Goal: Information Seeking & Learning: Find specific fact

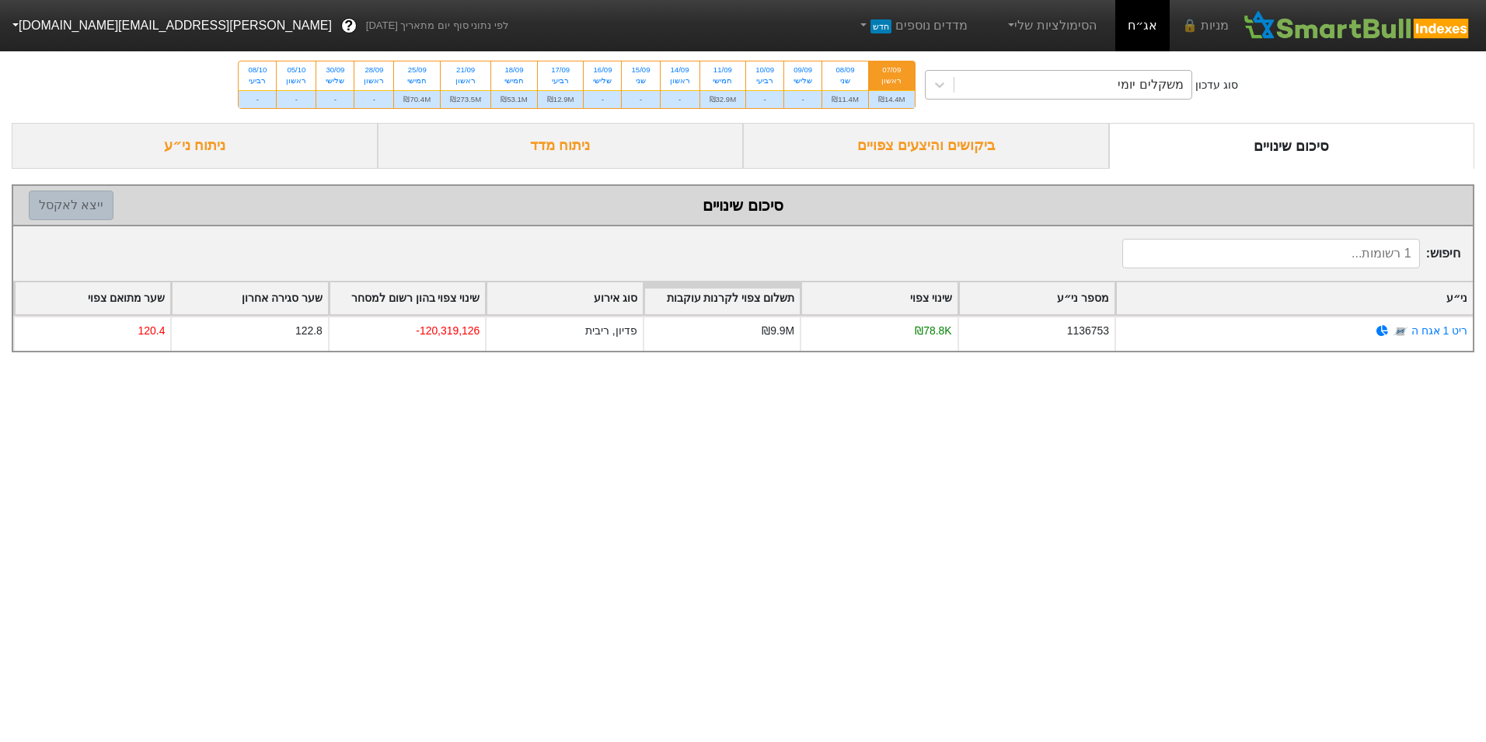
click at [1018, 85] on div "משקלים יומי" at bounding box center [1073, 85] width 237 height 28
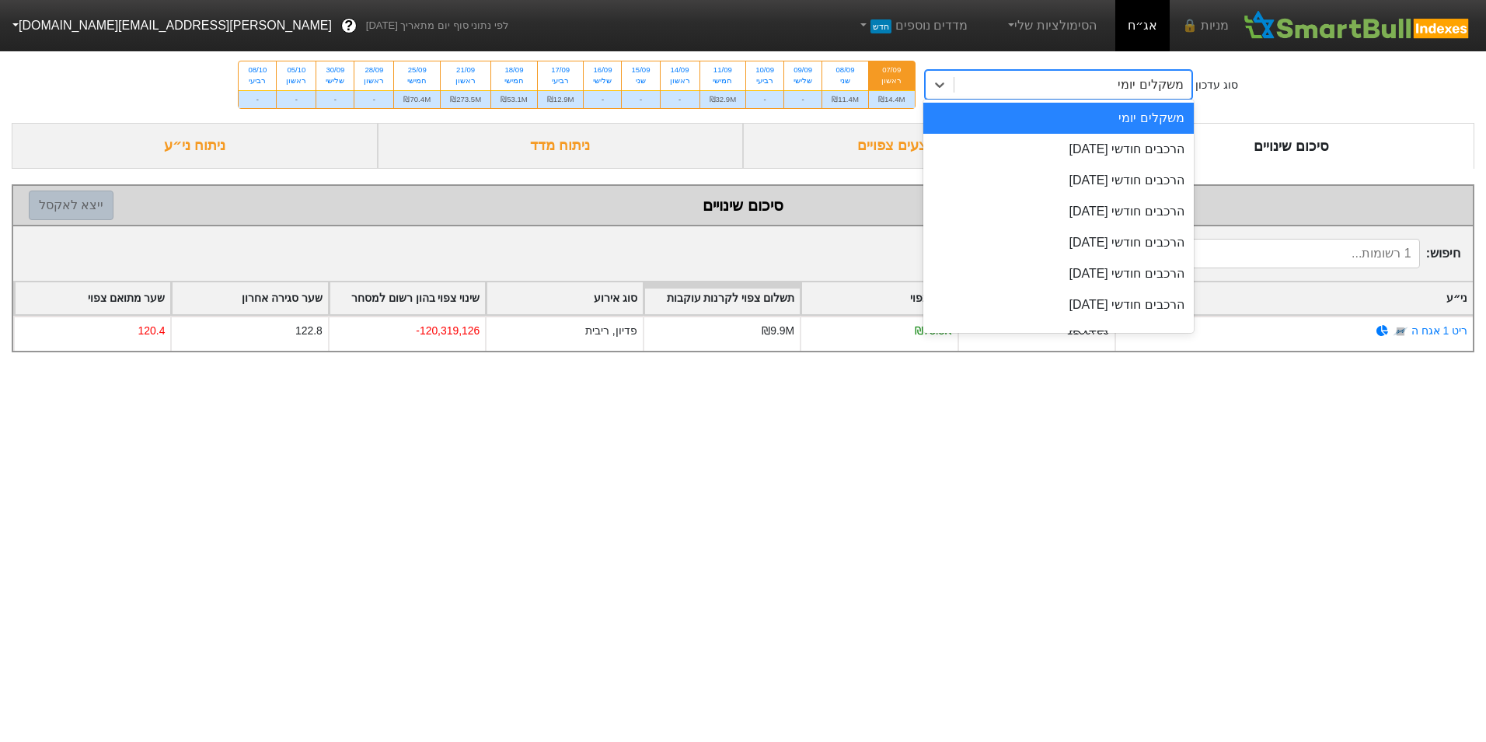
click at [1018, 85] on div "משקלים יומי" at bounding box center [1073, 85] width 237 height 28
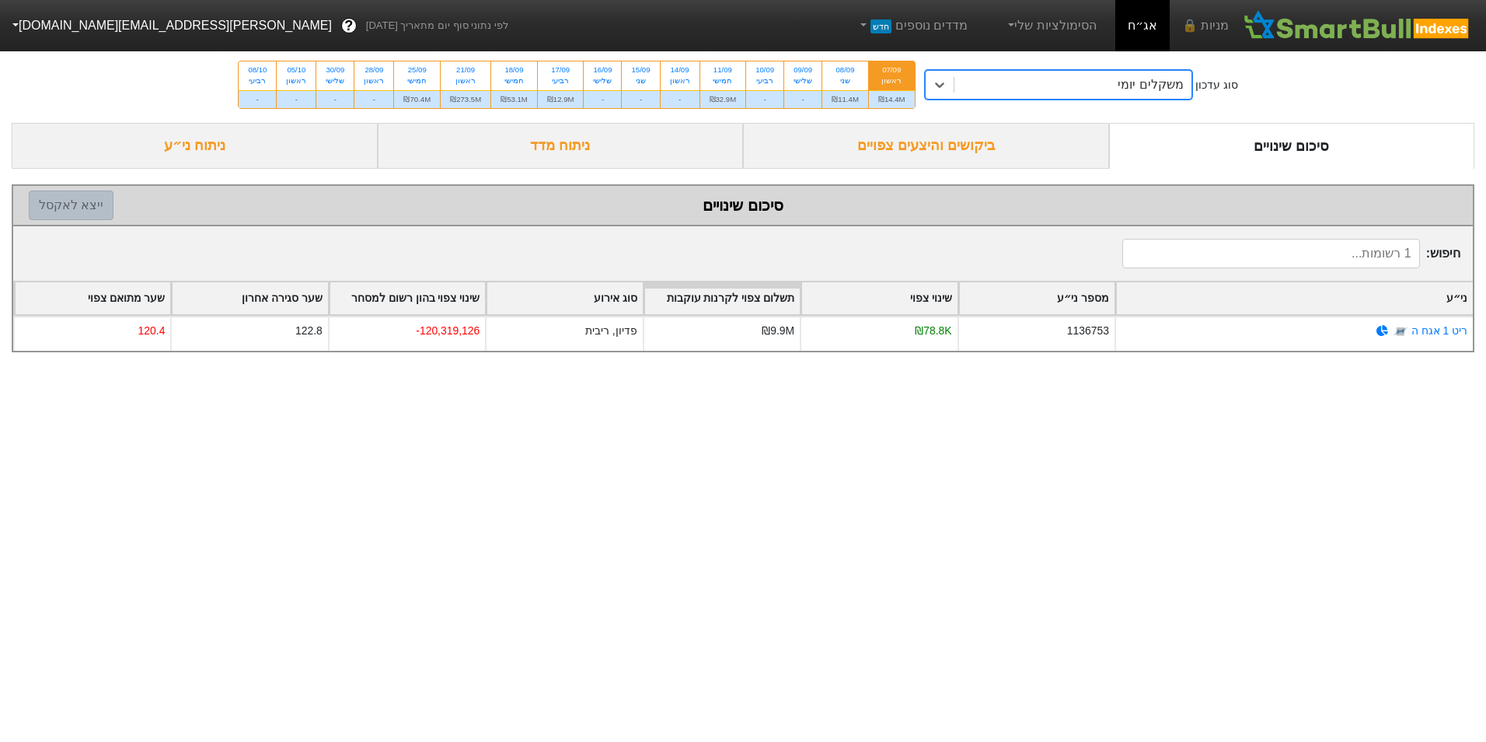
click at [1024, 86] on div "משקלים יומי" at bounding box center [1073, 85] width 237 height 28
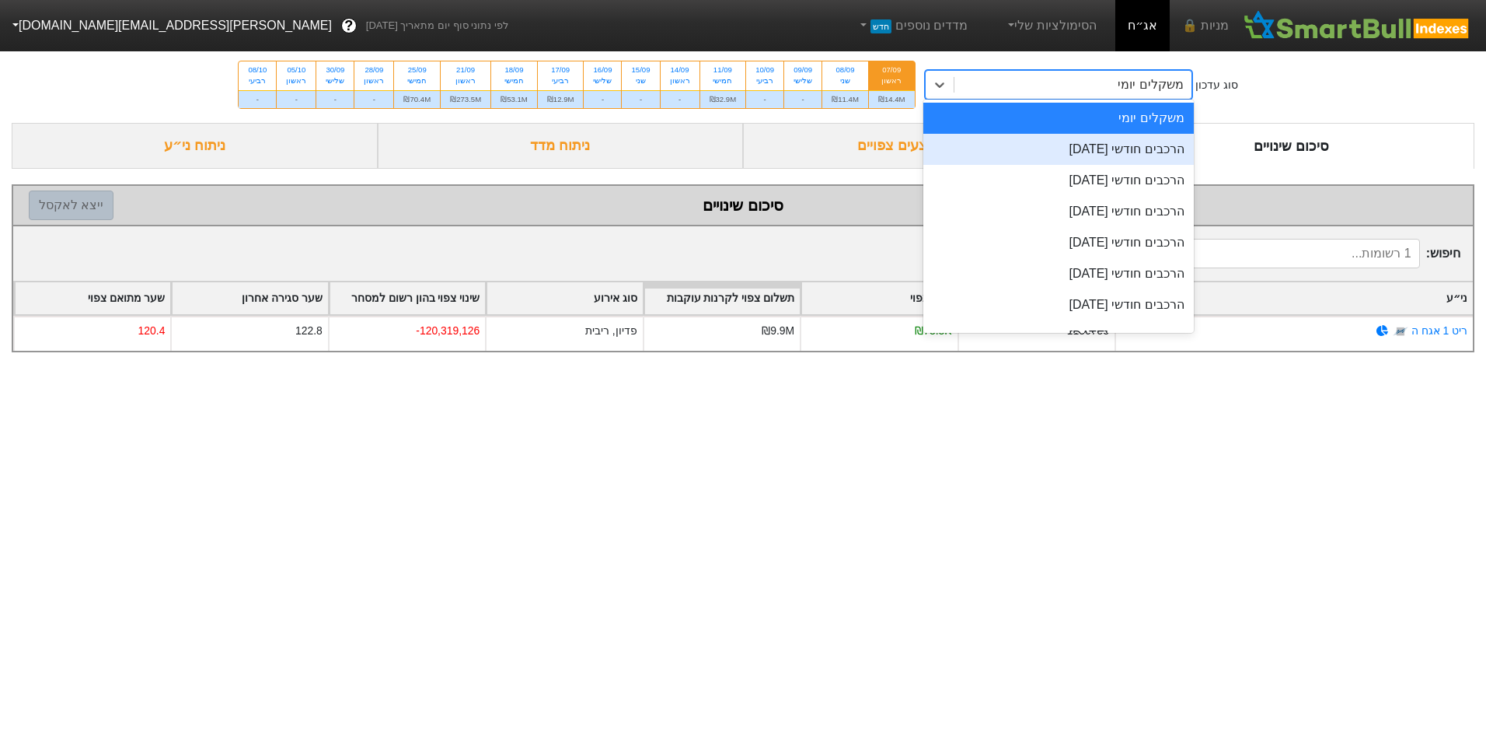
click at [1033, 159] on div "הרכבים חודשי [DATE]" at bounding box center [1059, 149] width 271 height 31
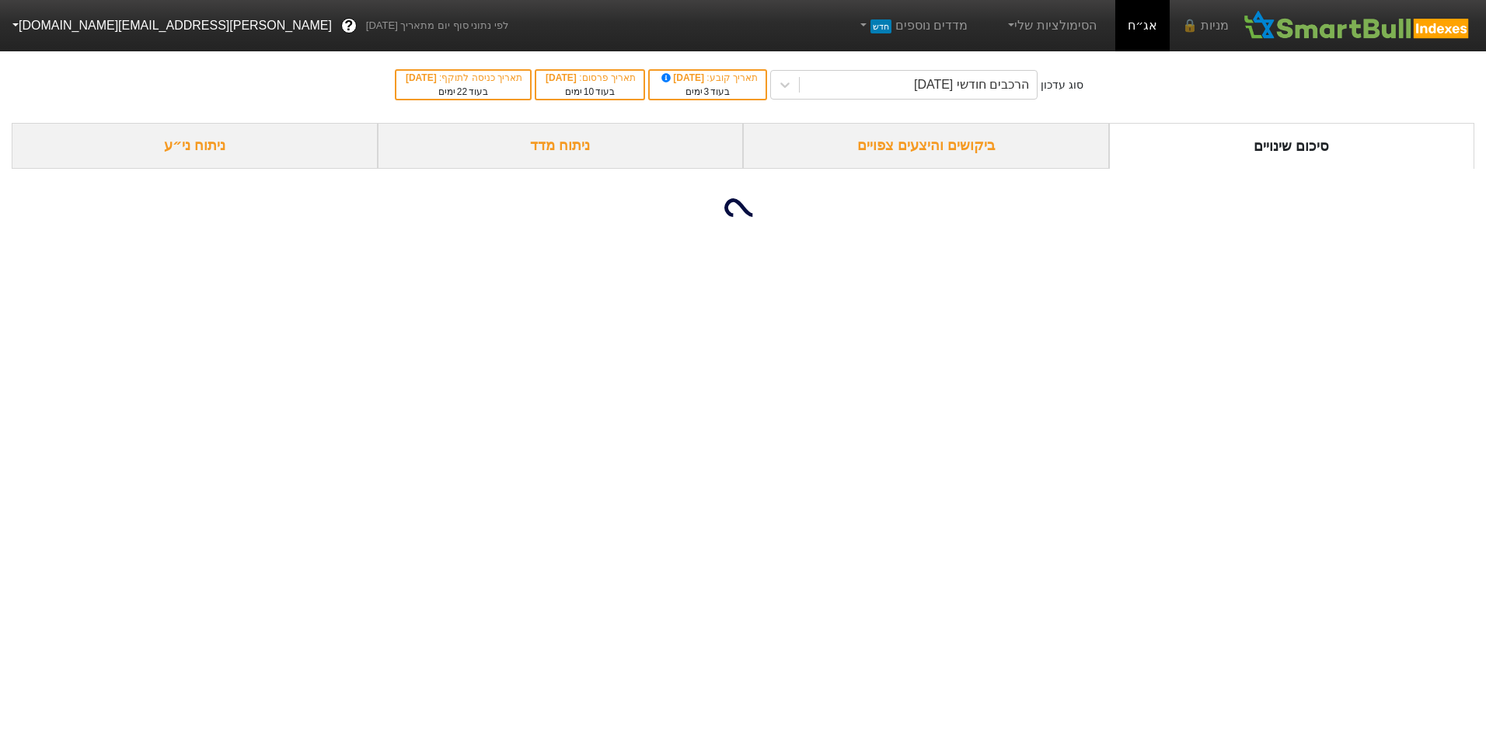
click at [948, 148] on div "ביקושים והיצעים צפויים" at bounding box center [926, 146] width 366 height 46
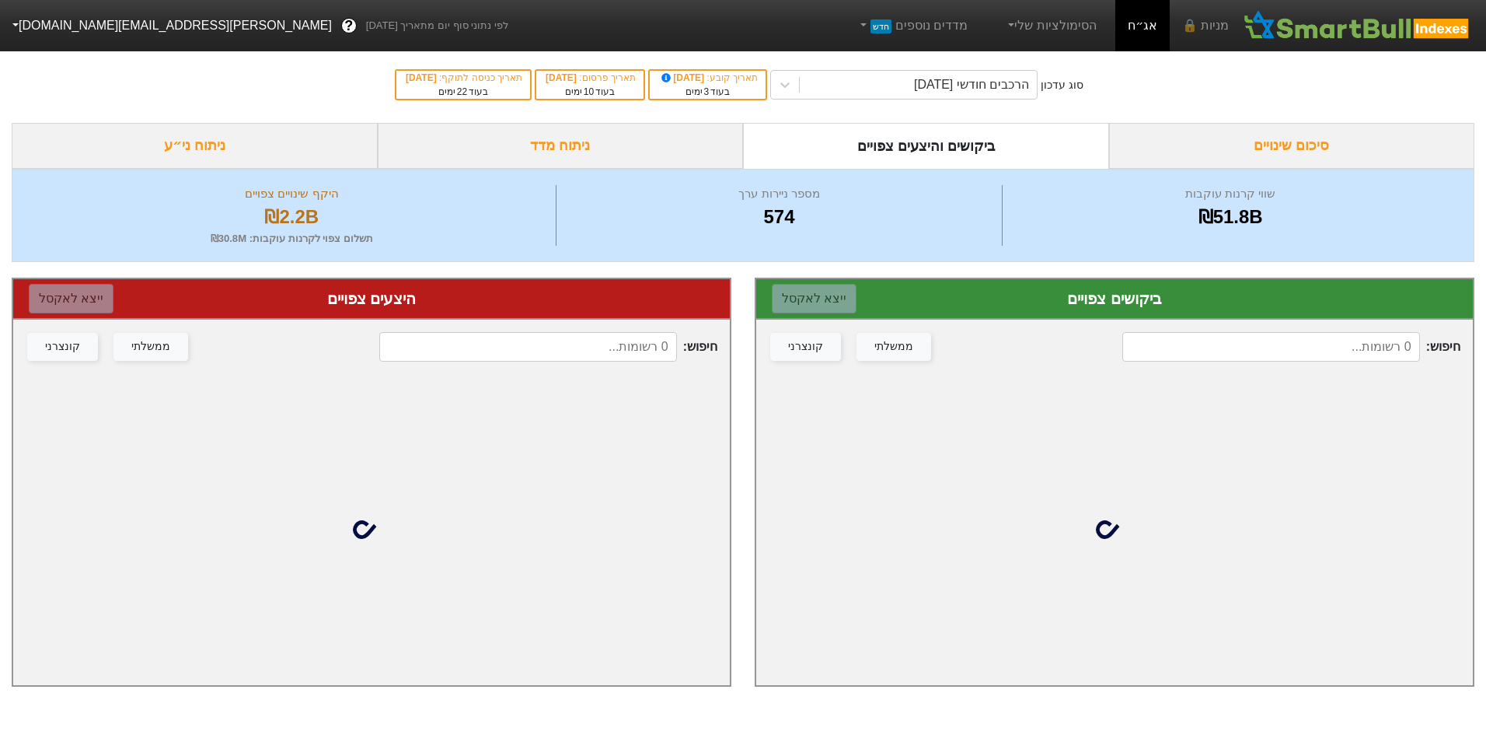
drag, startPoint x: 1206, startPoint y: 330, endPoint x: 1204, endPoint y: 342, distance: 12.5
click at [1205, 332] on div "חיפוש : ממשלתי קונצרני" at bounding box center [1114, 347] width 717 height 54
click at [1207, 357] on input at bounding box center [1271, 347] width 297 height 30
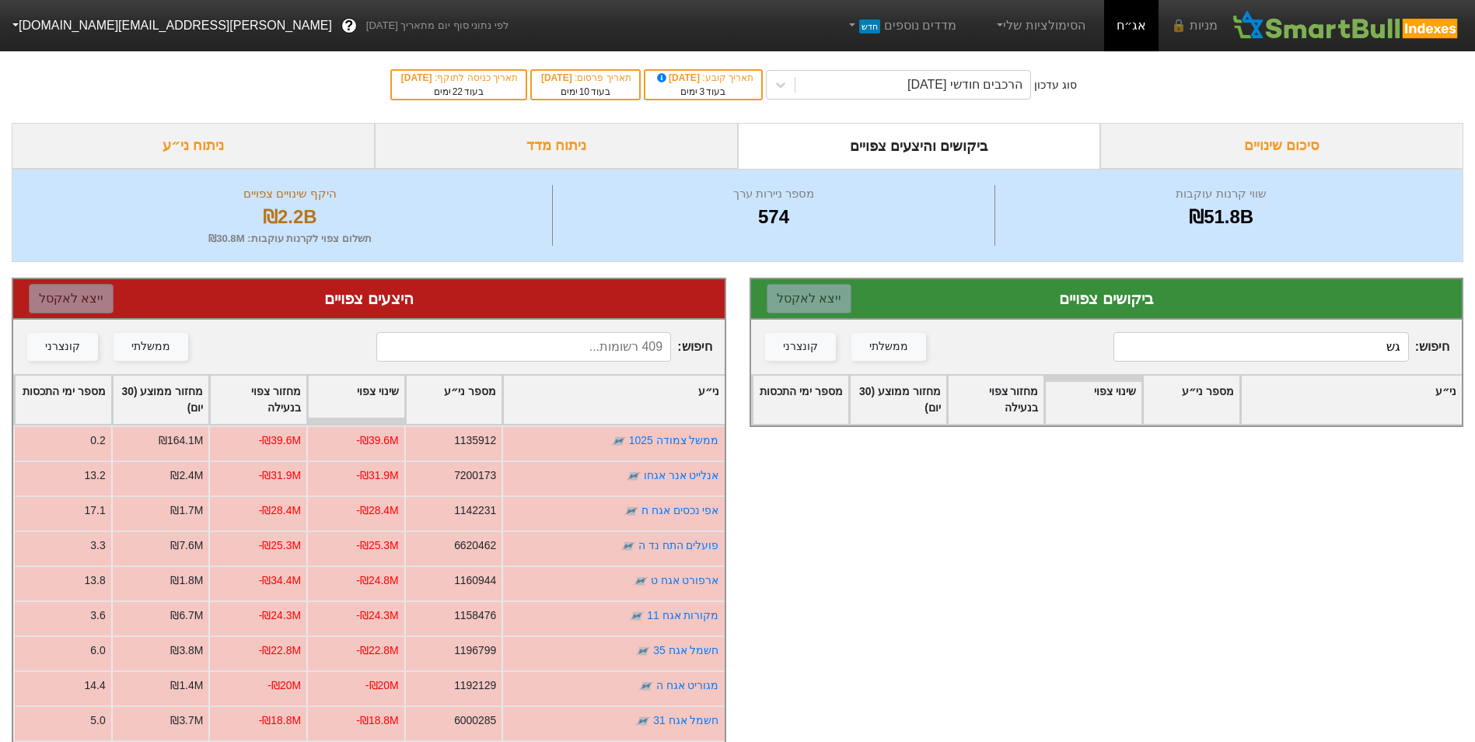
type input "ג"
type input "או"
click at [586, 347] on input at bounding box center [523, 347] width 295 height 30
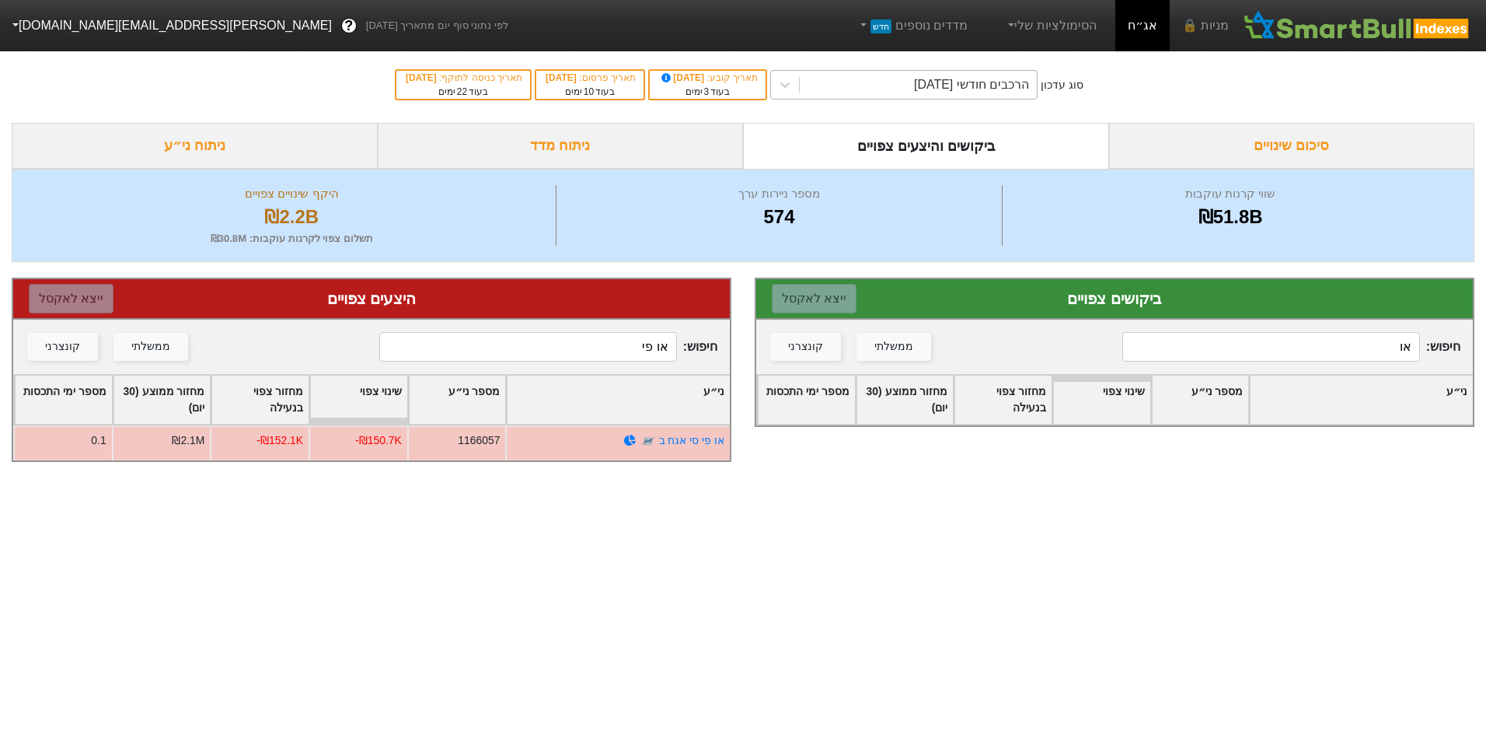
type input "או פי"
click at [893, 96] on div "הרכבים חודשי [DATE]" at bounding box center [918, 85] width 237 height 28
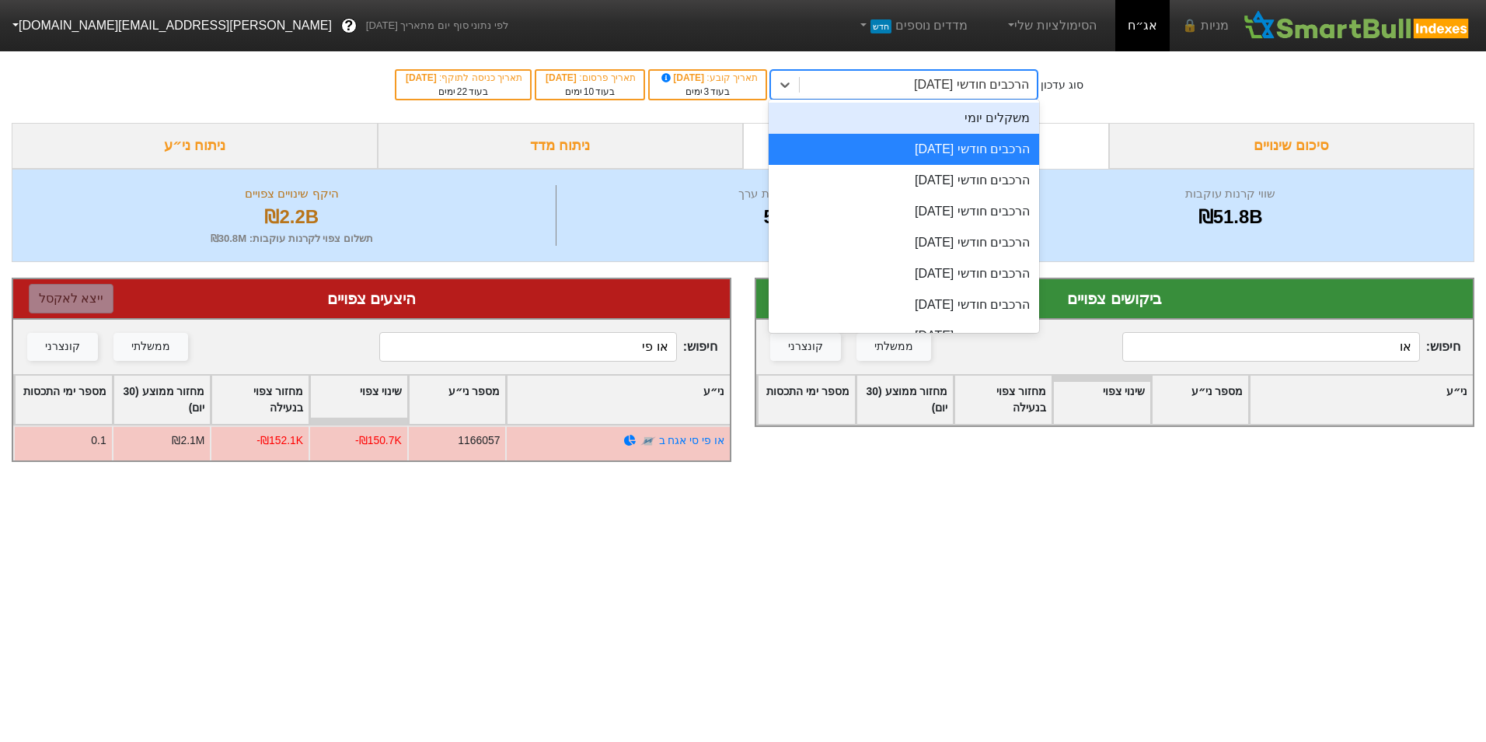
click at [893, 109] on div "משקלים יומי" at bounding box center [904, 118] width 271 height 31
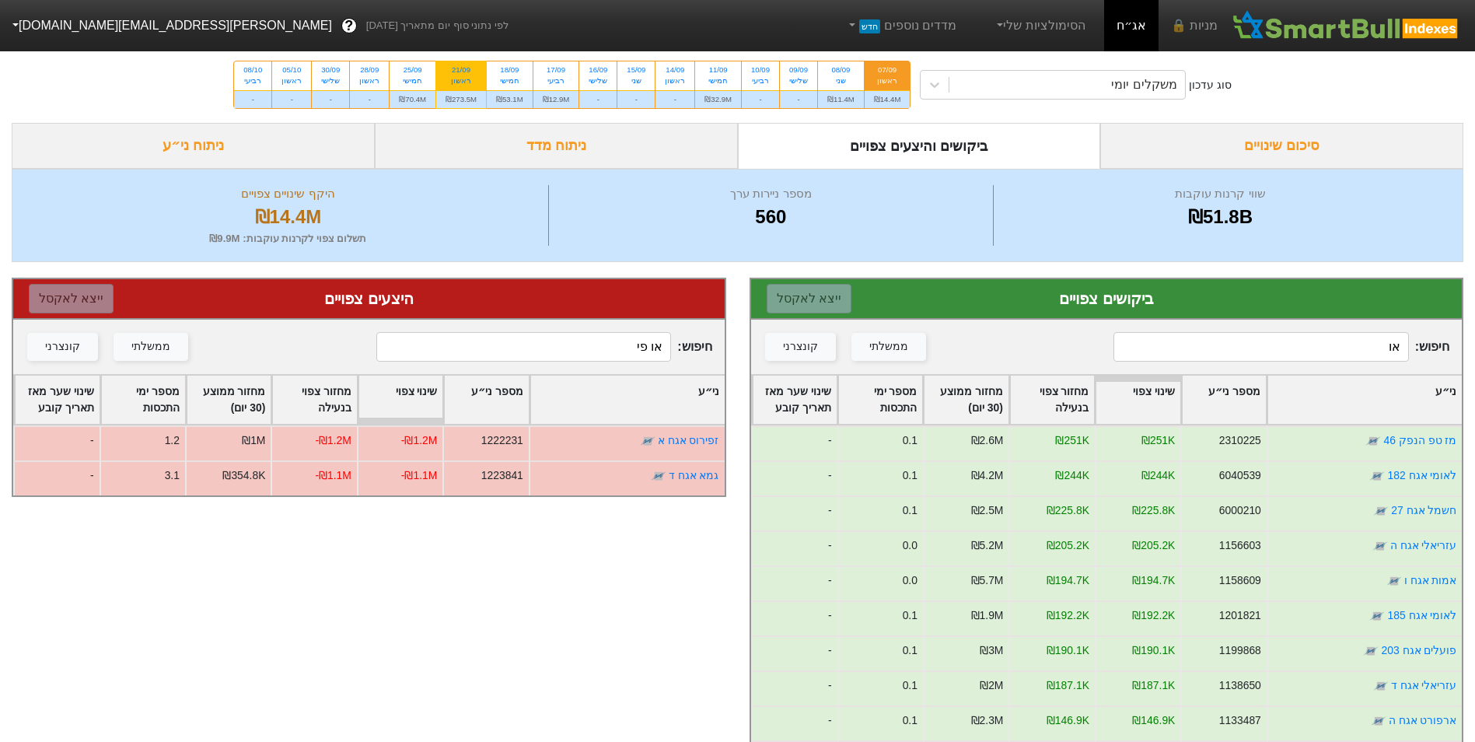
click at [456, 96] on div "₪273.5M" at bounding box center [461, 99] width 50 height 18
click at [456, 72] on input "21/09 ראשון ₪273.5M" at bounding box center [456, 66] width 10 height 10
radio input "true"
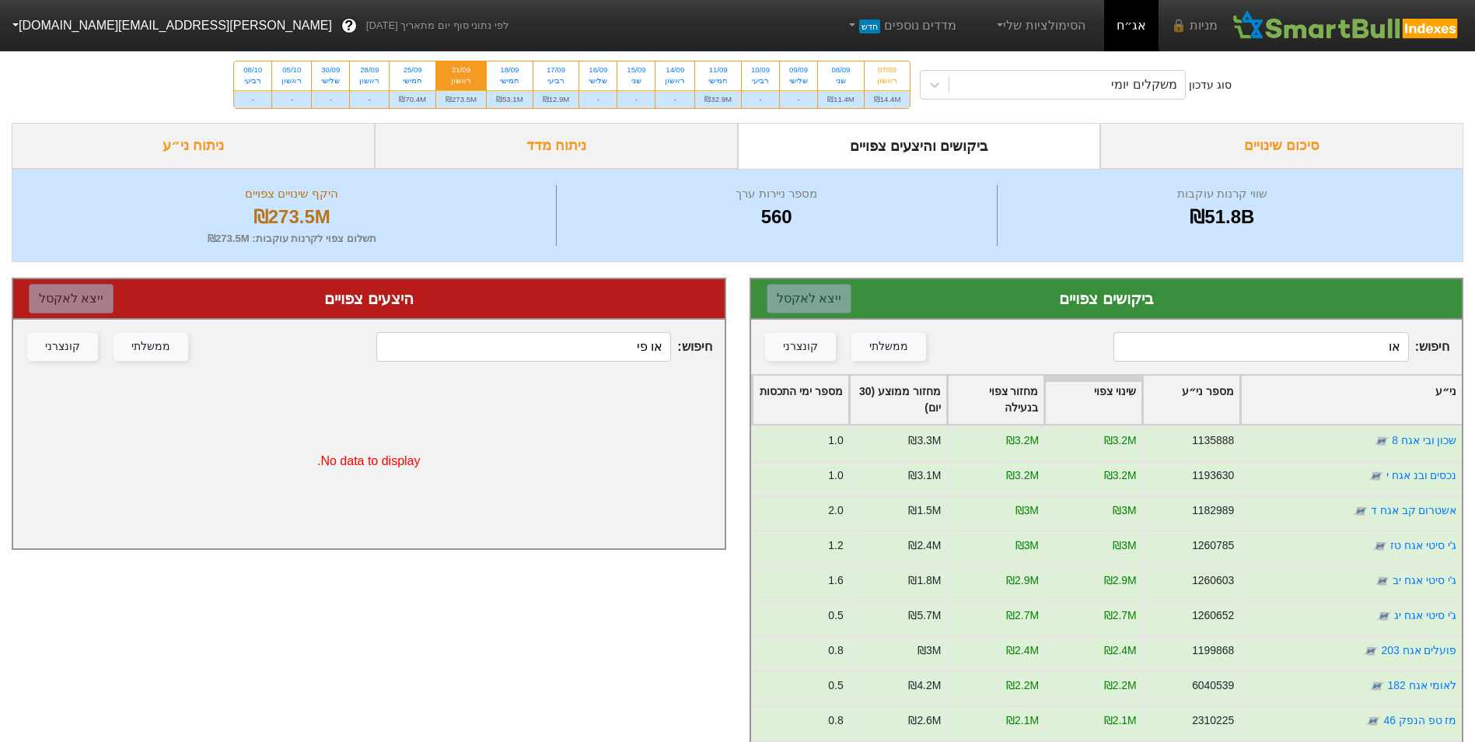
click at [1354, 351] on input "או" at bounding box center [1260, 347] width 295 height 30
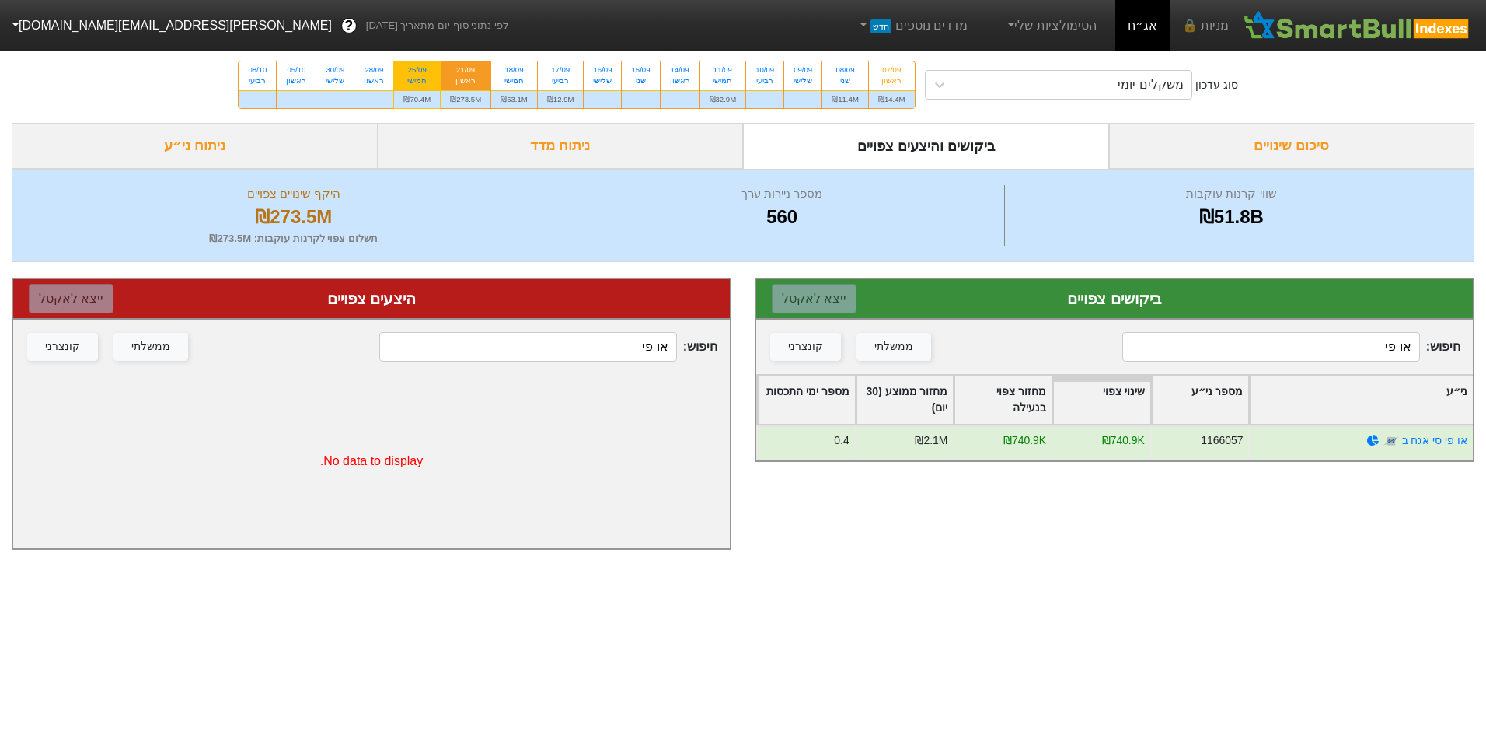
type input "או פי"
click at [431, 95] on div "₪70.4M" at bounding box center [417, 99] width 46 height 18
click at [417, 72] on input "25/09 חמישי ₪70.4M" at bounding box center [412, 66] width 10 height 10
radio input "true"
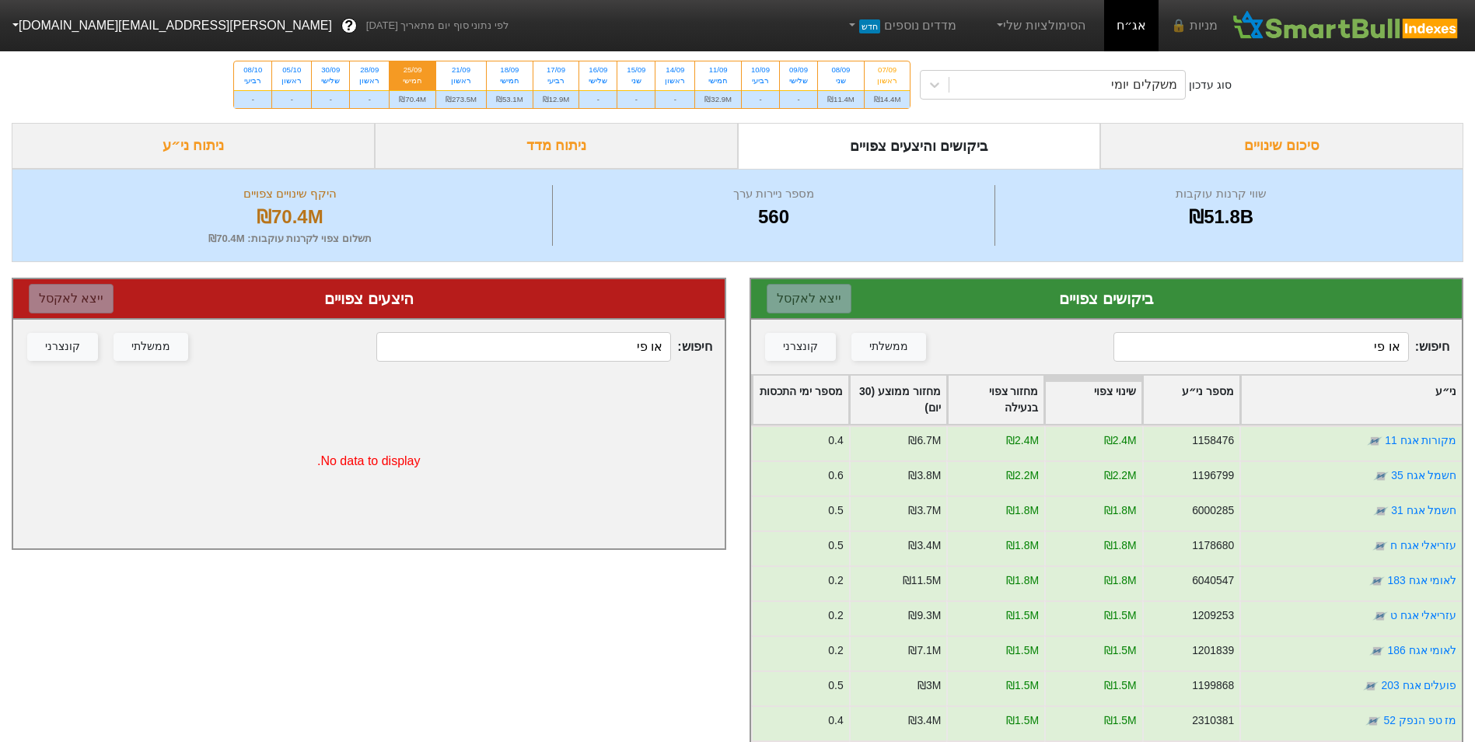
click at [1368, 354] on input "או פי" at bounding box center [1260, 347] width 295 height 30
type input "או פי"
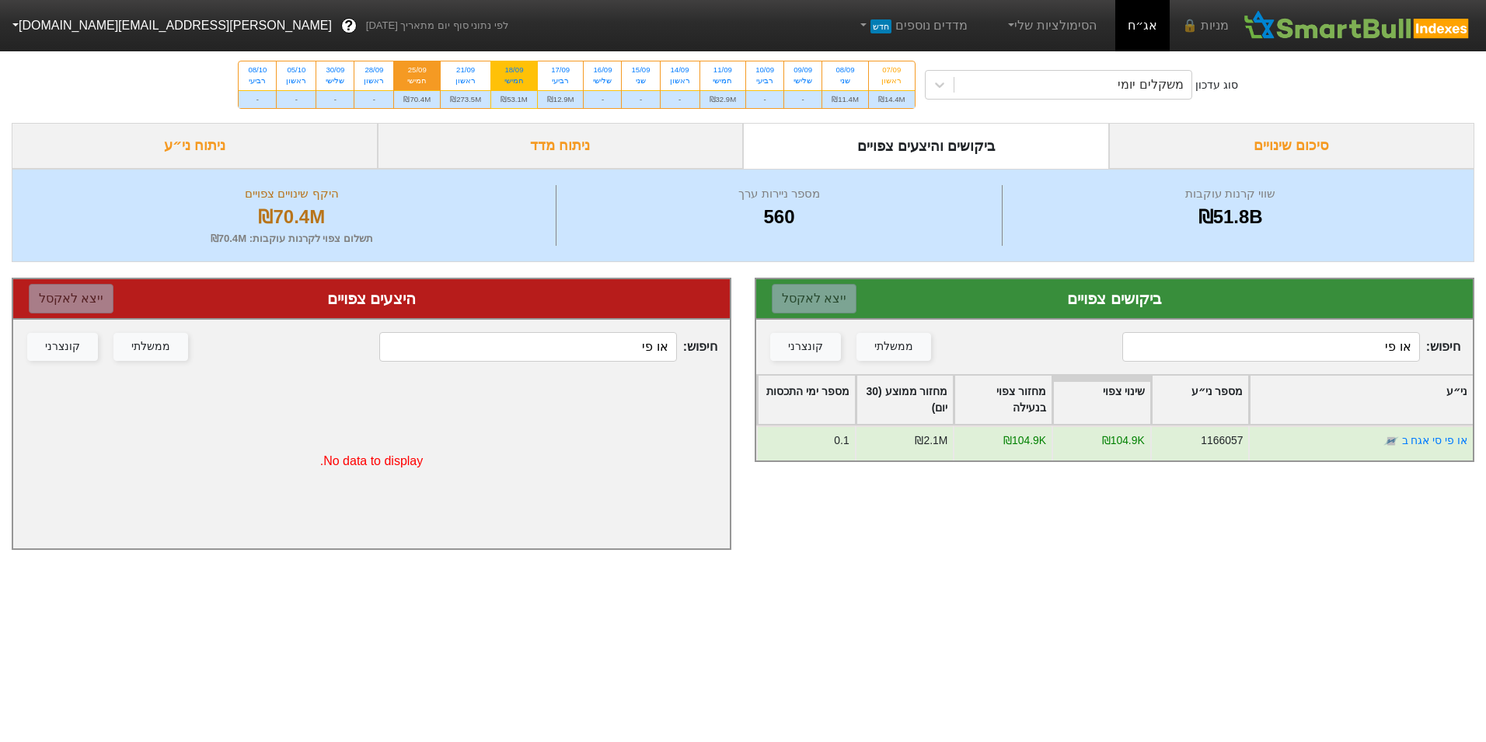
click at [526, 89] on div "18/09 חמישי" at bounding box center [514, 75] width 46 height 28
click at [514, 72] on input "18/09 חמישי ₪53.1M" at bounding box center [509, 66] width 10 height 10
radio input "true"
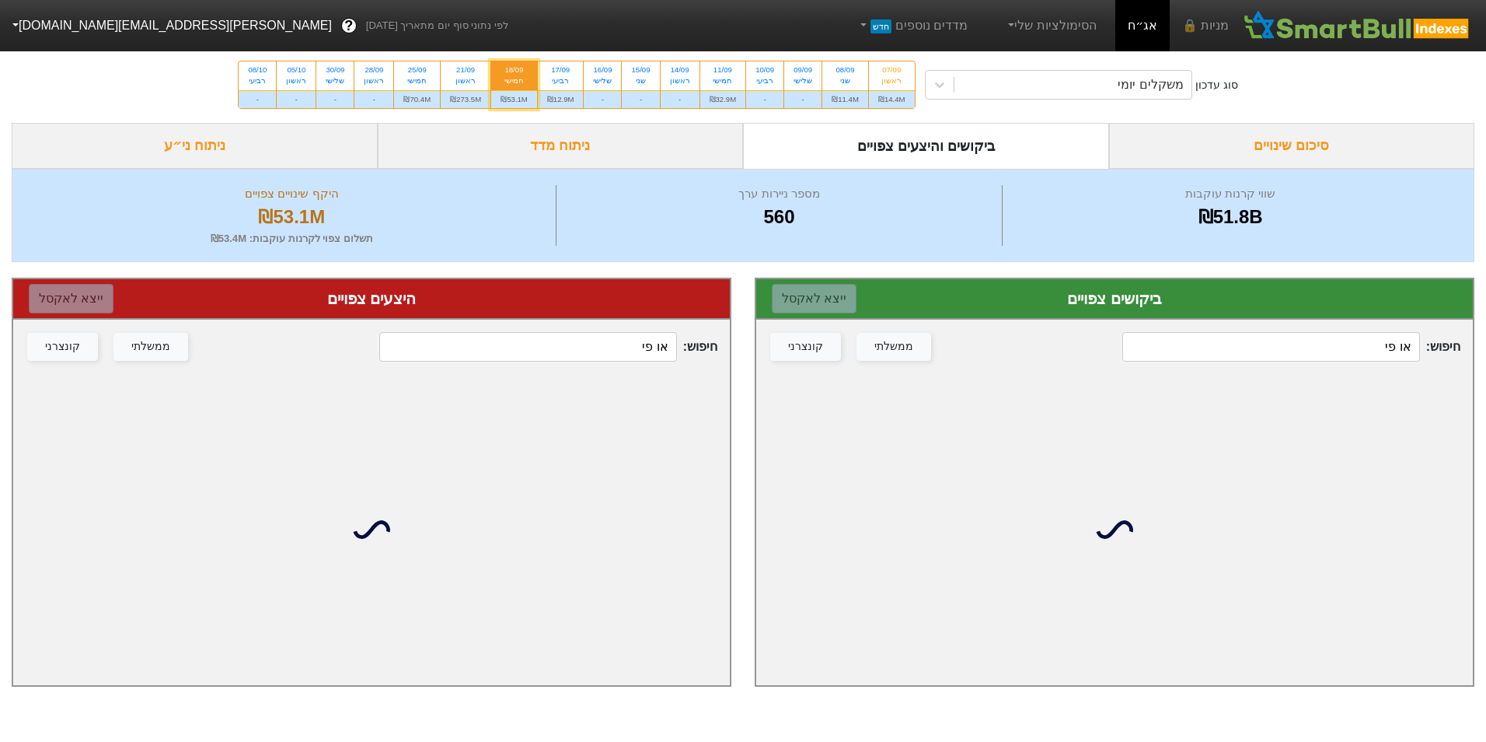
drag, startPoint x: 1346, startPoint y: 345, endPoint x: 1329, endPoint y: 347, distance: 17.2
click at [1345, 346] on input "או פי" at bounding box center [1271, 347] width 297 height 30
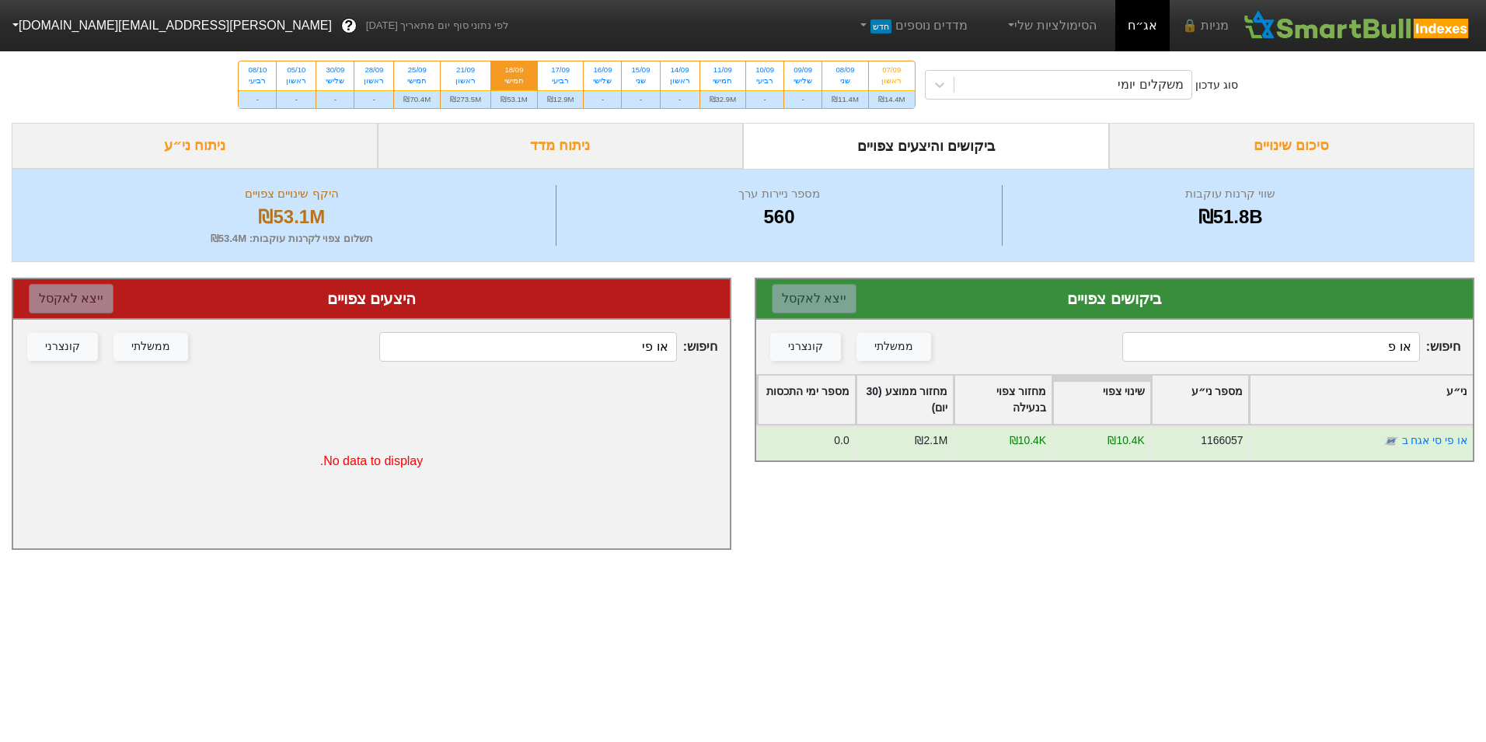
type input "או פי"
click at [739, 105] on div "₪32.9M" at bounding box center [723, 99] width 46 height 18
click at [723, 72] on input "11/09 חמישי ₪32.9M" at bounding box center [718, 66] width 10 height 10
radio input "true"
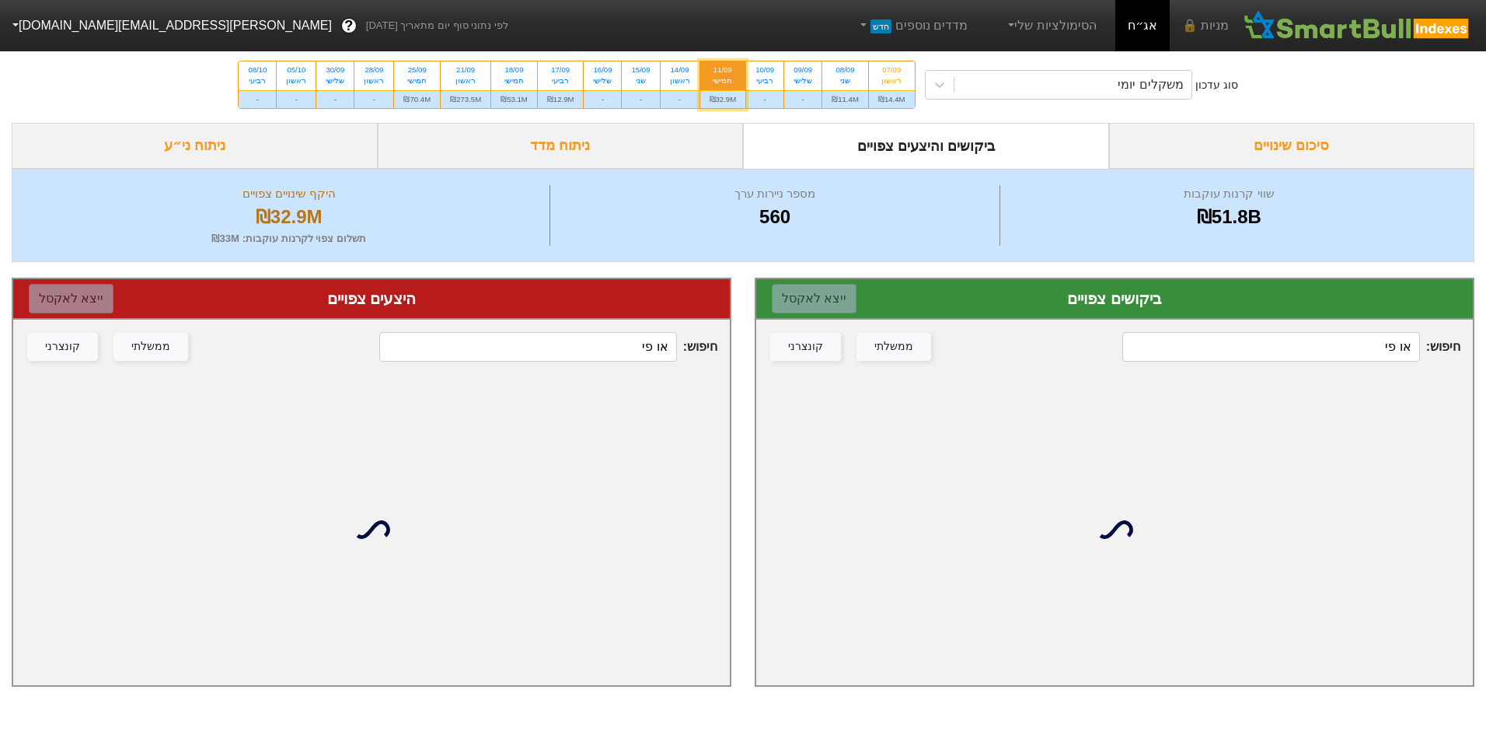
click at [1336, 357] on input "או פי" at bounding box center [1271, 347] width 297 height 30
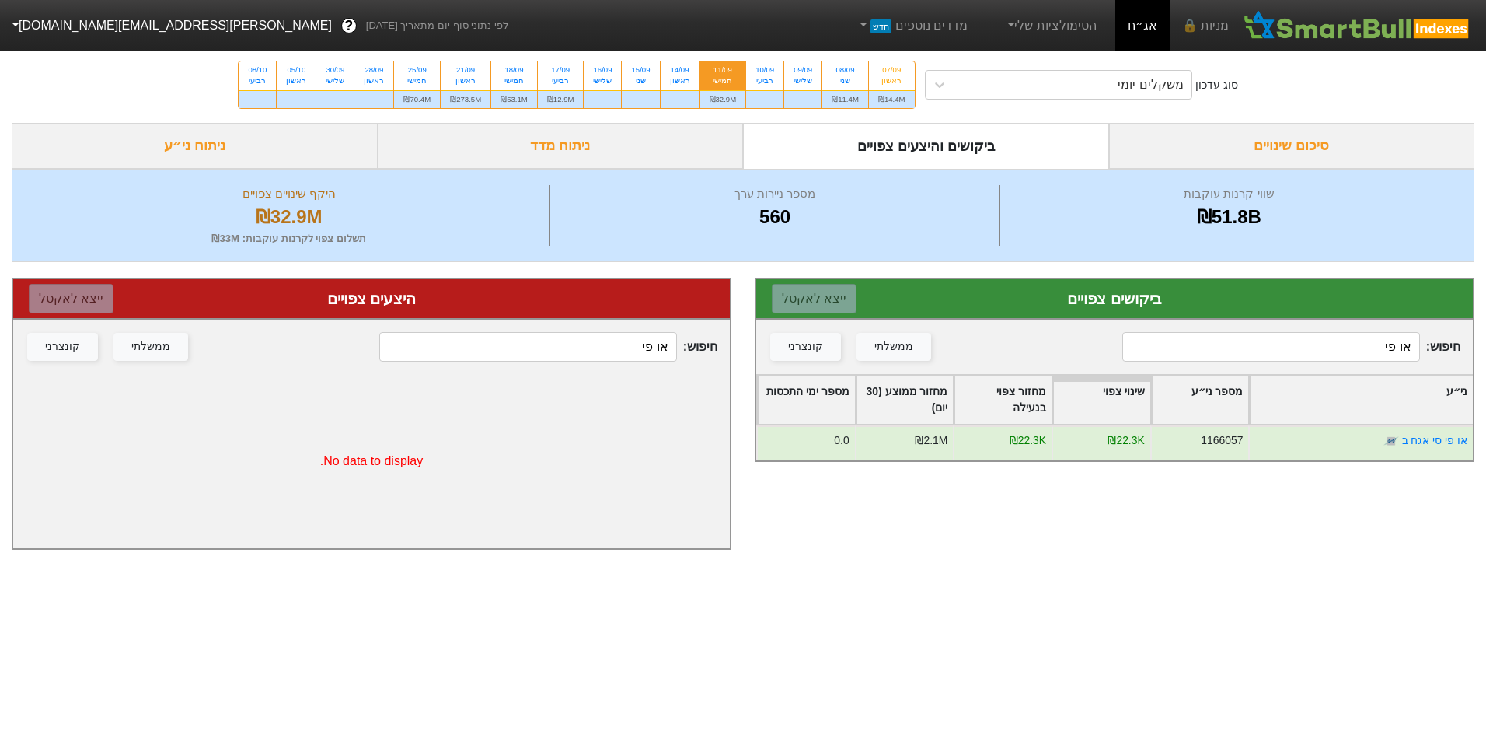
click at [1256, 336] on input "או פי" at bounding box center [1271, 347] width 297 height 30
click at [1258, 341] on input "או פי" at bounding box center [1271, 347] width 297 height 30
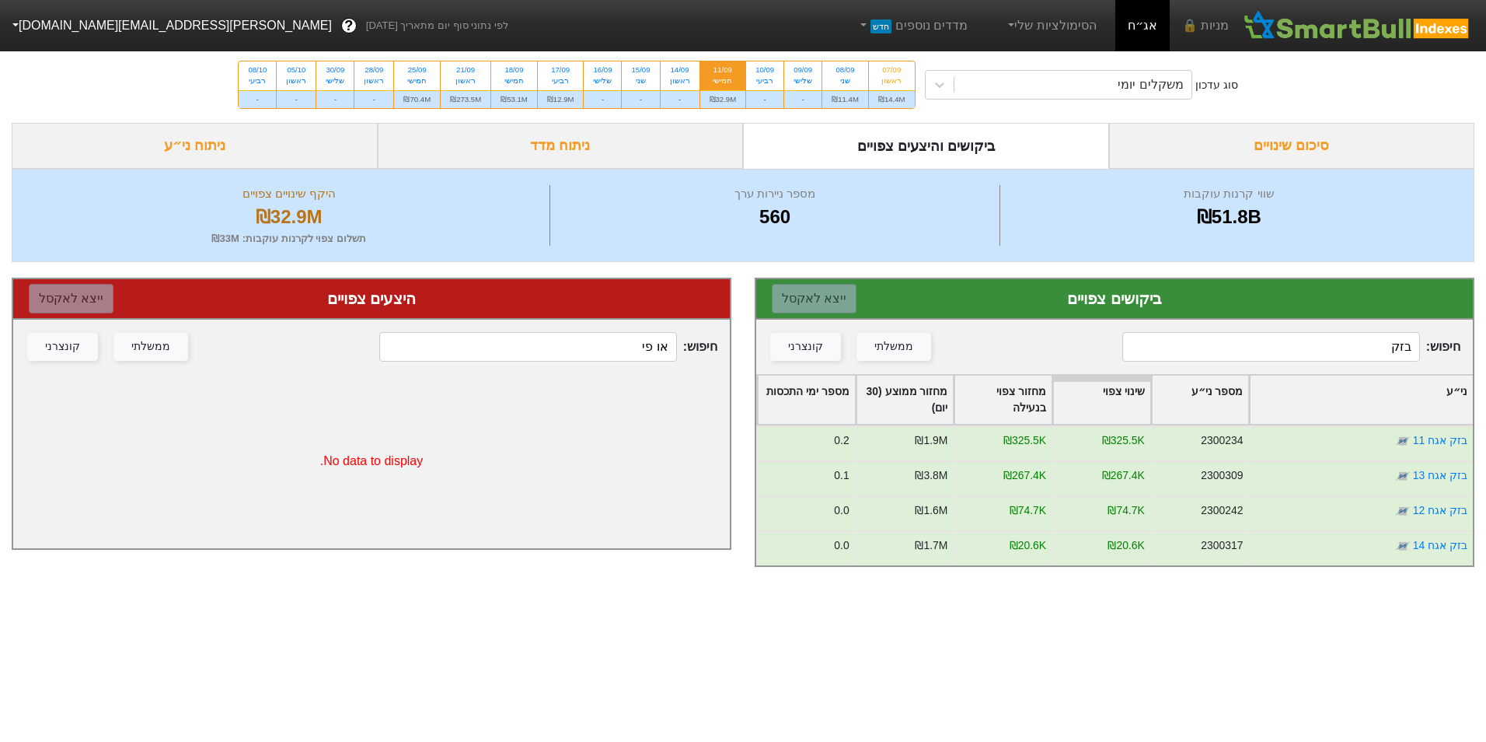
click at [1313, 351] on input "בזק" at bounding box center [1271, 347] width 297 height 30
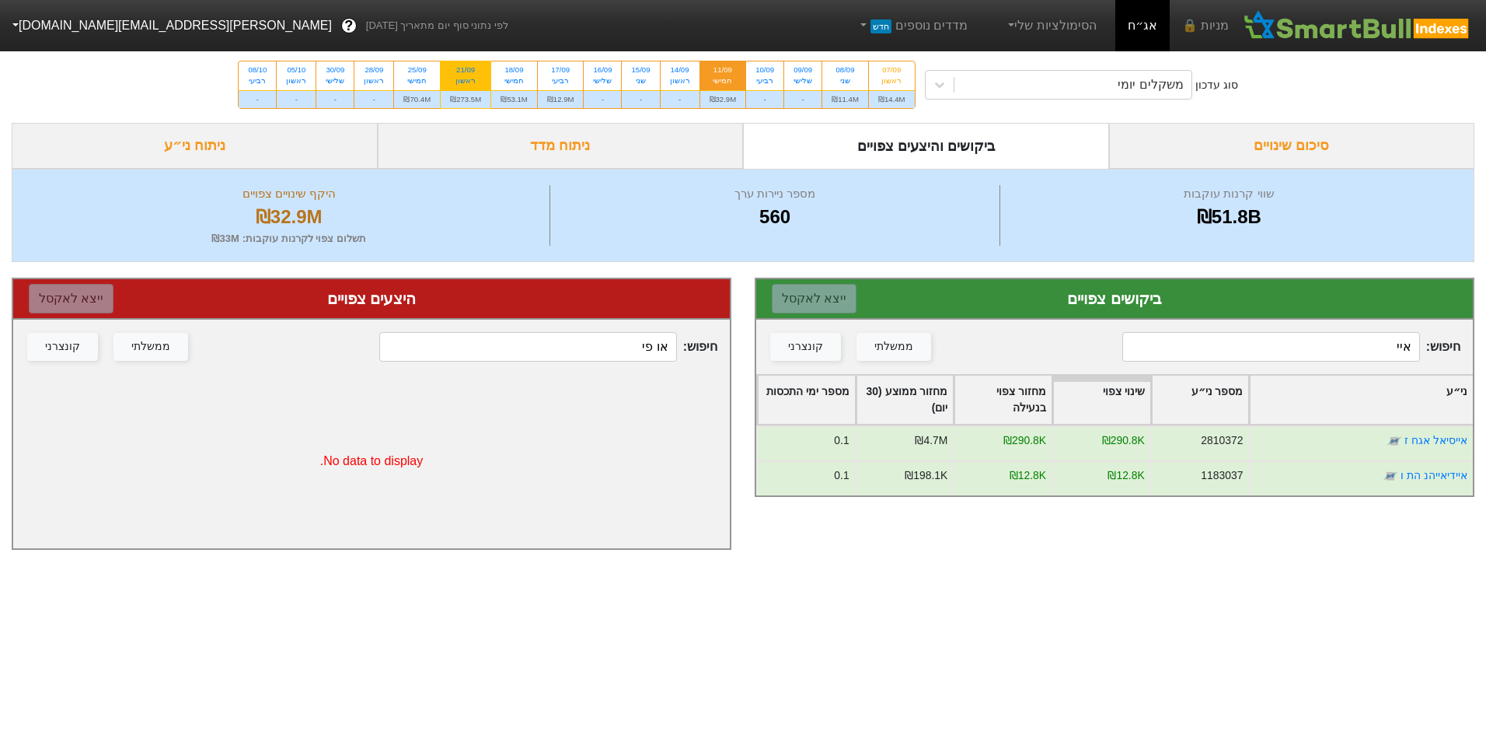
type input "איי"
click at [470, 93] on div "₪273.5M" at bounding box center [466, 99] width 50 height 18
click at [466, 72] on input "21/09 ראשון ₪273.5M" at bounding box center [461, 66] width 10 height 10
radio input "true"
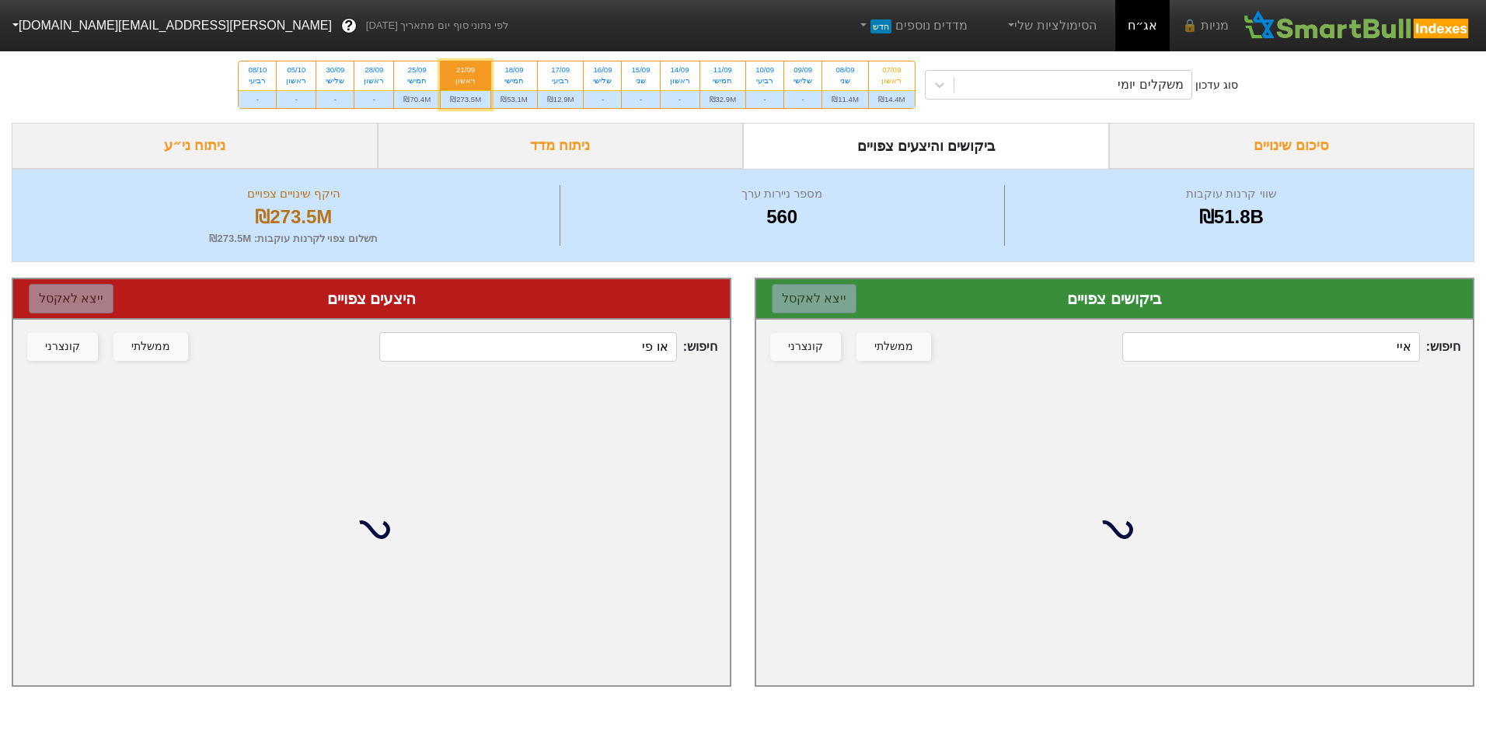
click at [1358, 349] on input "איי" at bounding box center [1271, 347] width 297 height 30
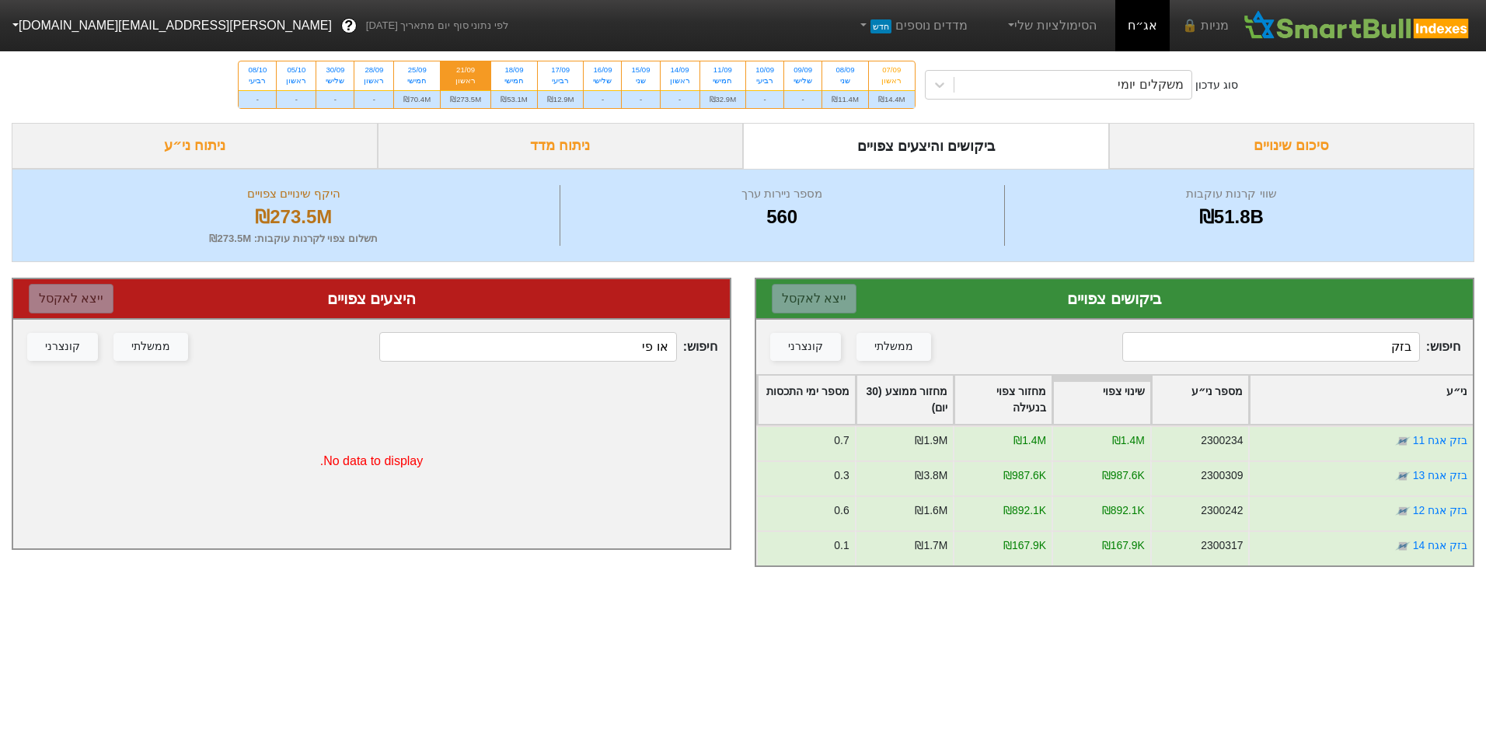
click at [1312, 352] on input "בזק" at bounding box center [1271, 347] width 297 height 30
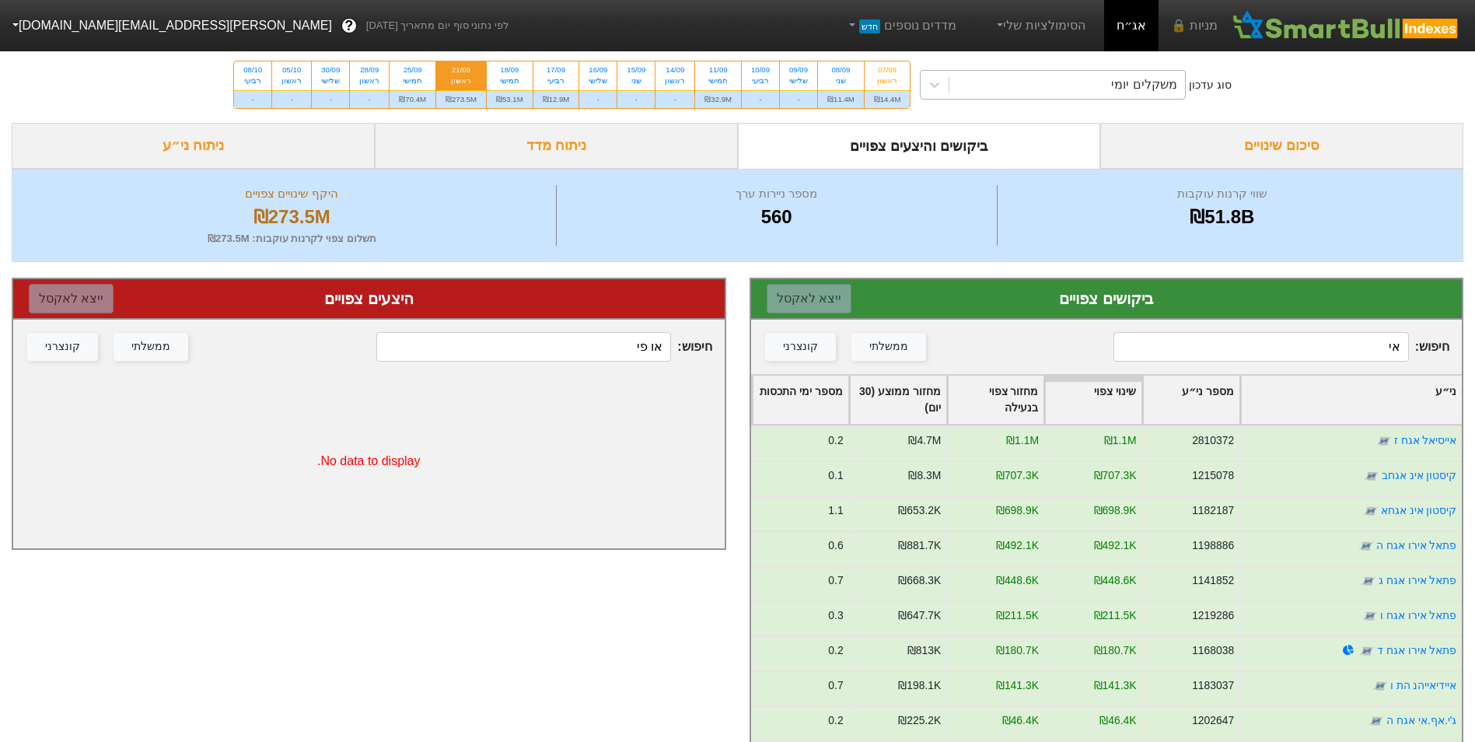
click at [1095, 98] on div "משקלים יומי" at bounding box center [1066, 85] width 235 height 28
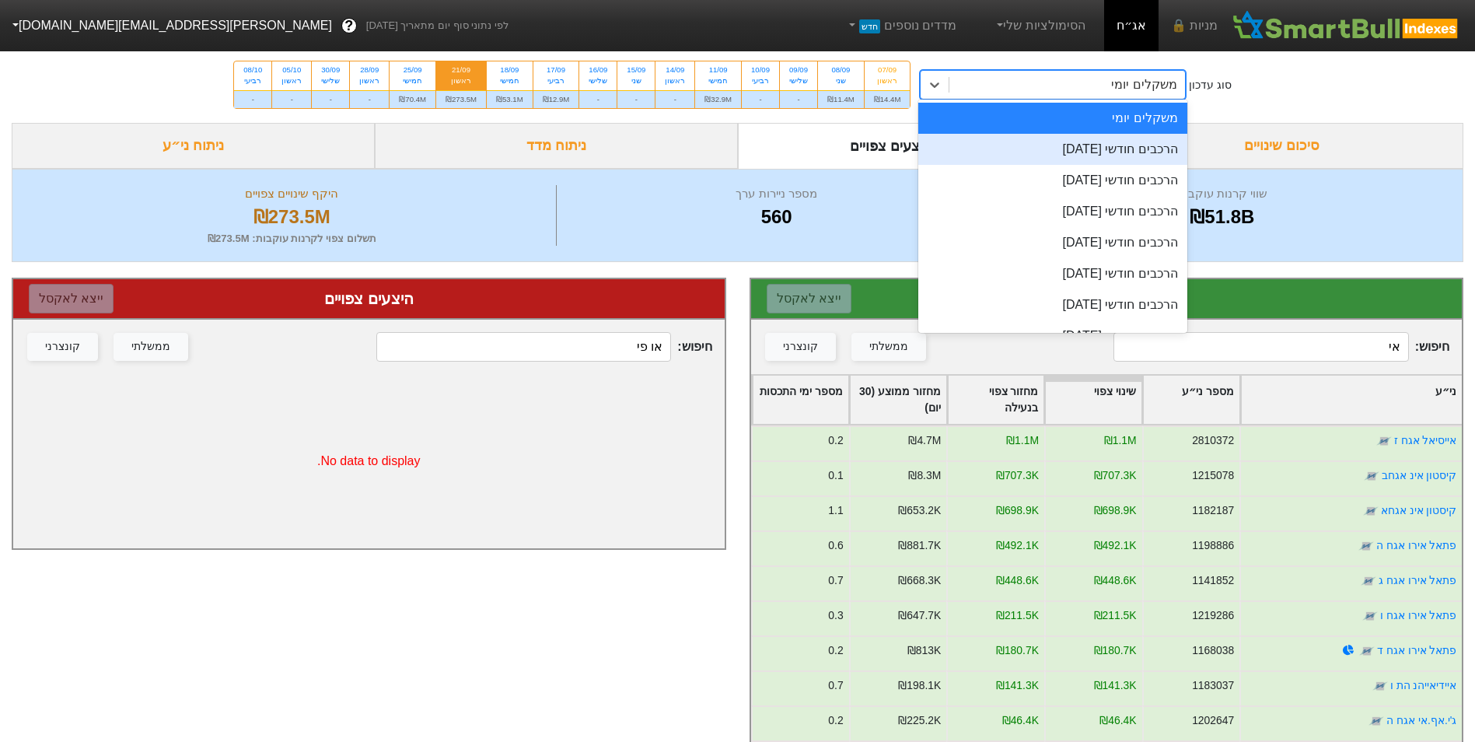
click at [1102, 150] on div "הרכבים חודשי [DATE]" at bounding box center [1052, 149] width 268 height 31
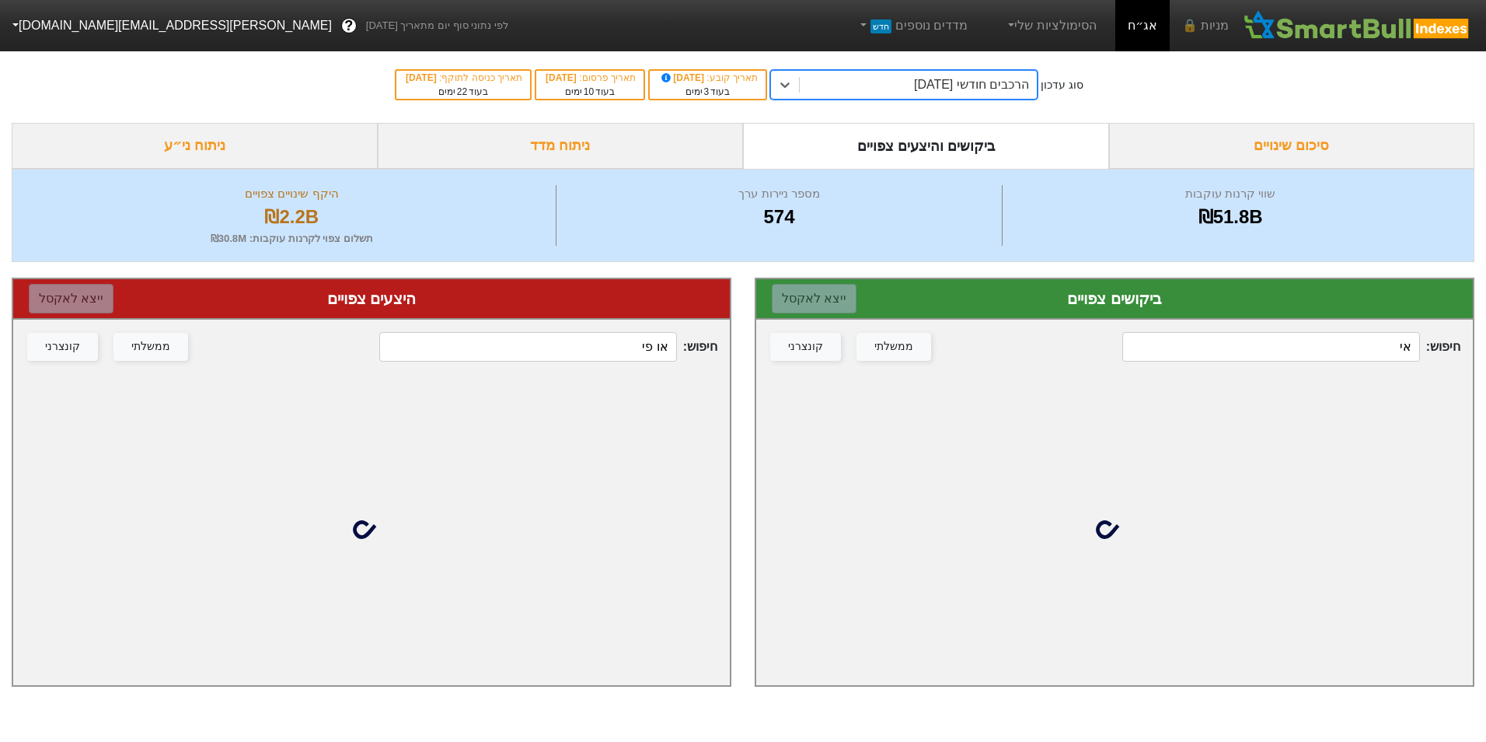
click at [1267, 329] on div "חיפוש : אי ממשלתי קונצרני" at bounding box center [1114, 347] width 717 height 54
click at [1279, 344] on input "אי" at bounding box center [1271, 347] width 297 height 30
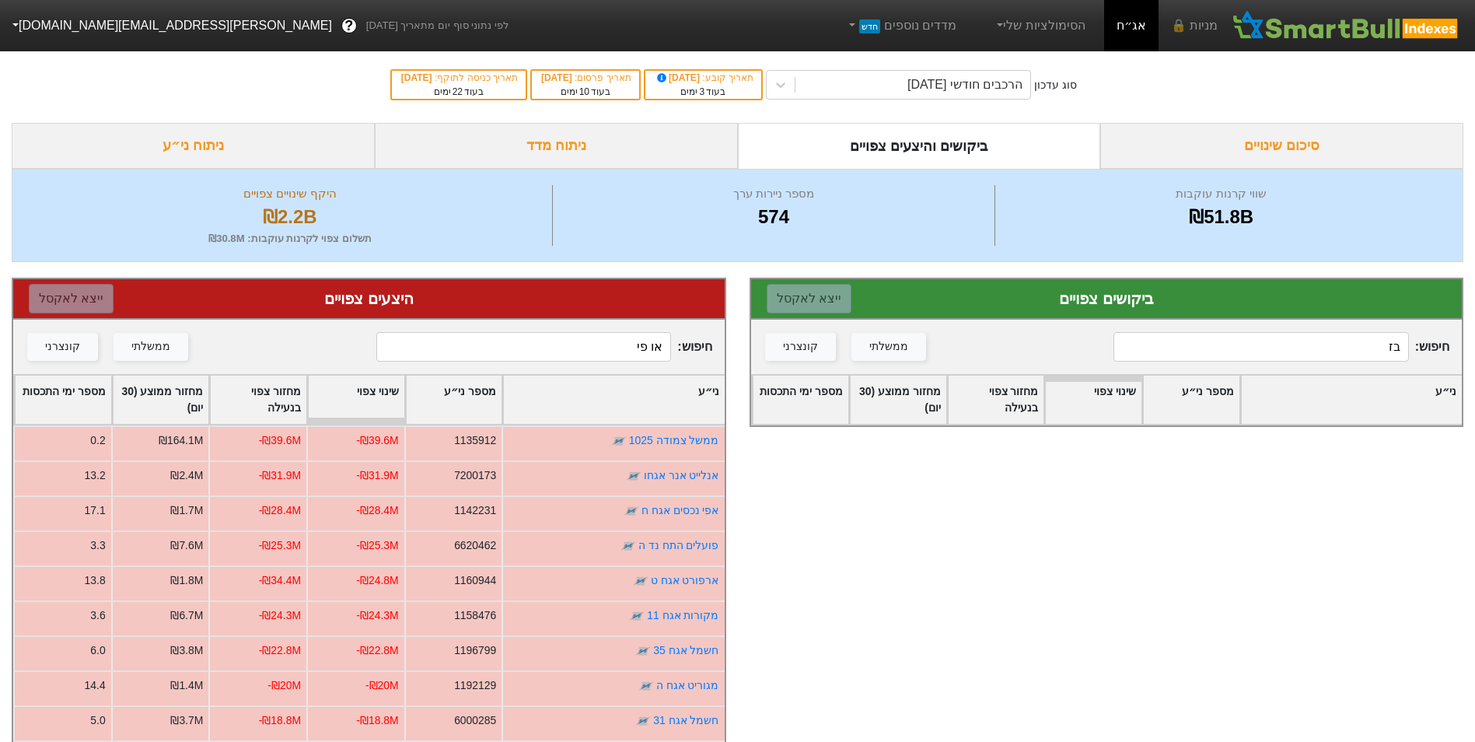
type input "ב"
type input "א"
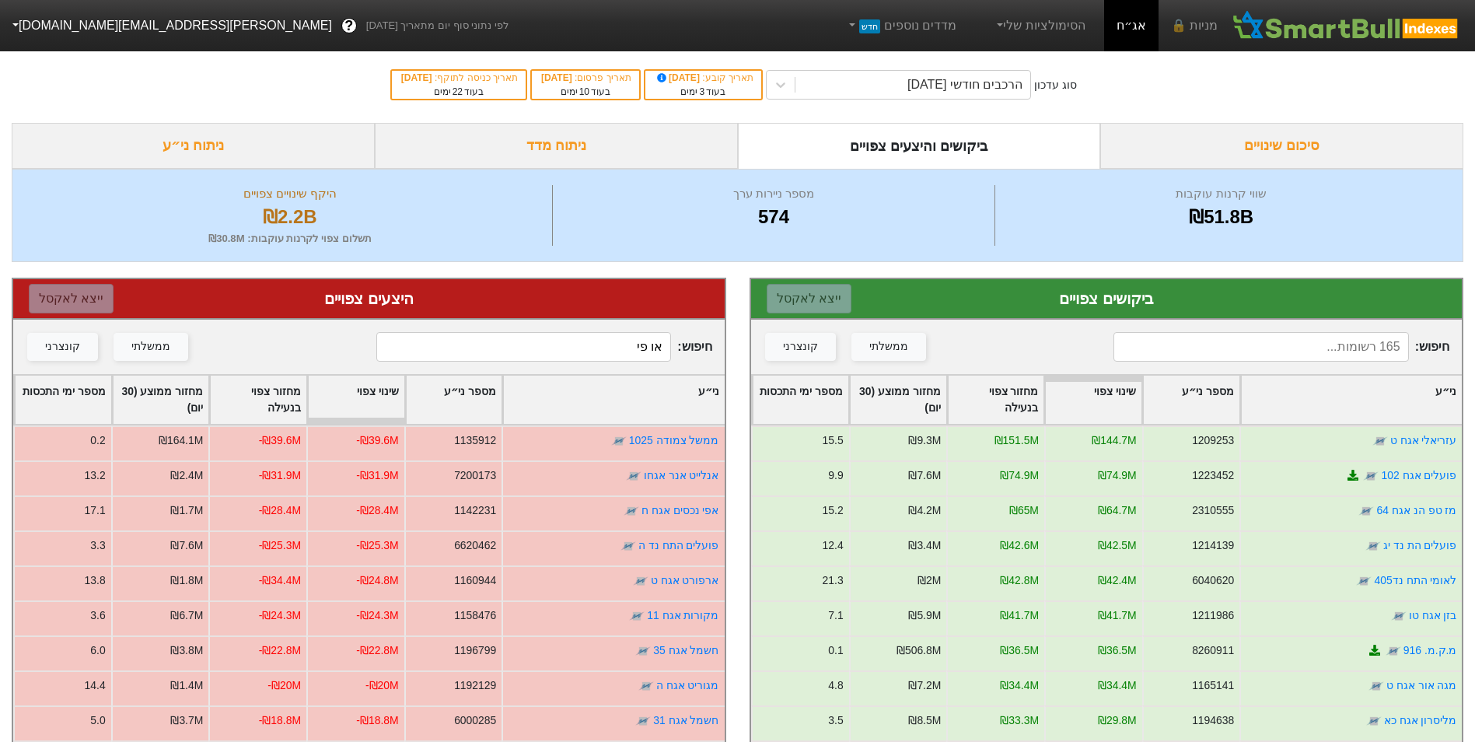
click at [630, 348] on input "או פי" at bounding box center [523, 347] width 295 height 30
click at [627, 347] on input "או פי" at bounding box center [523, 347] width 295 height 30
click at [625, 347] on input "או פי" at bounding box center [523, 347] width 295 height 30
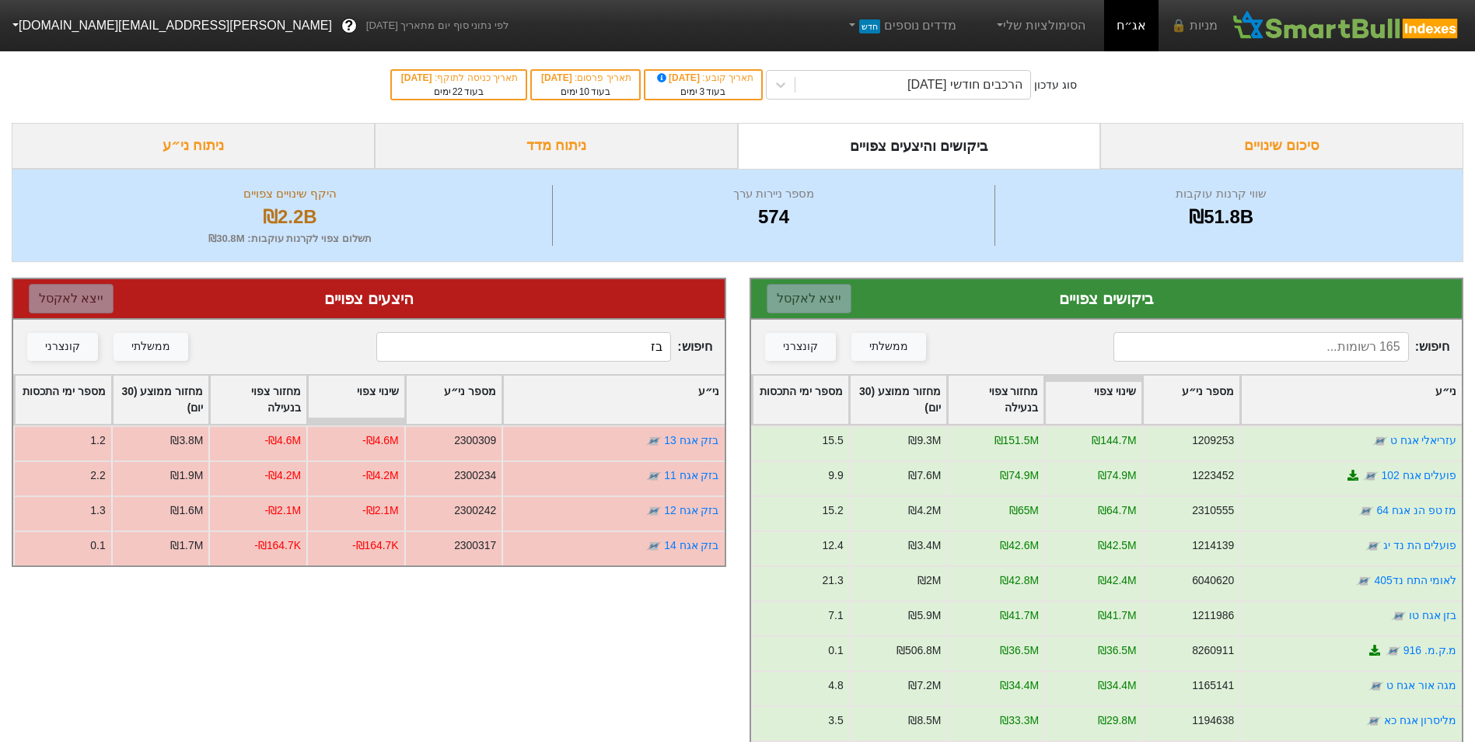
type input "ב"
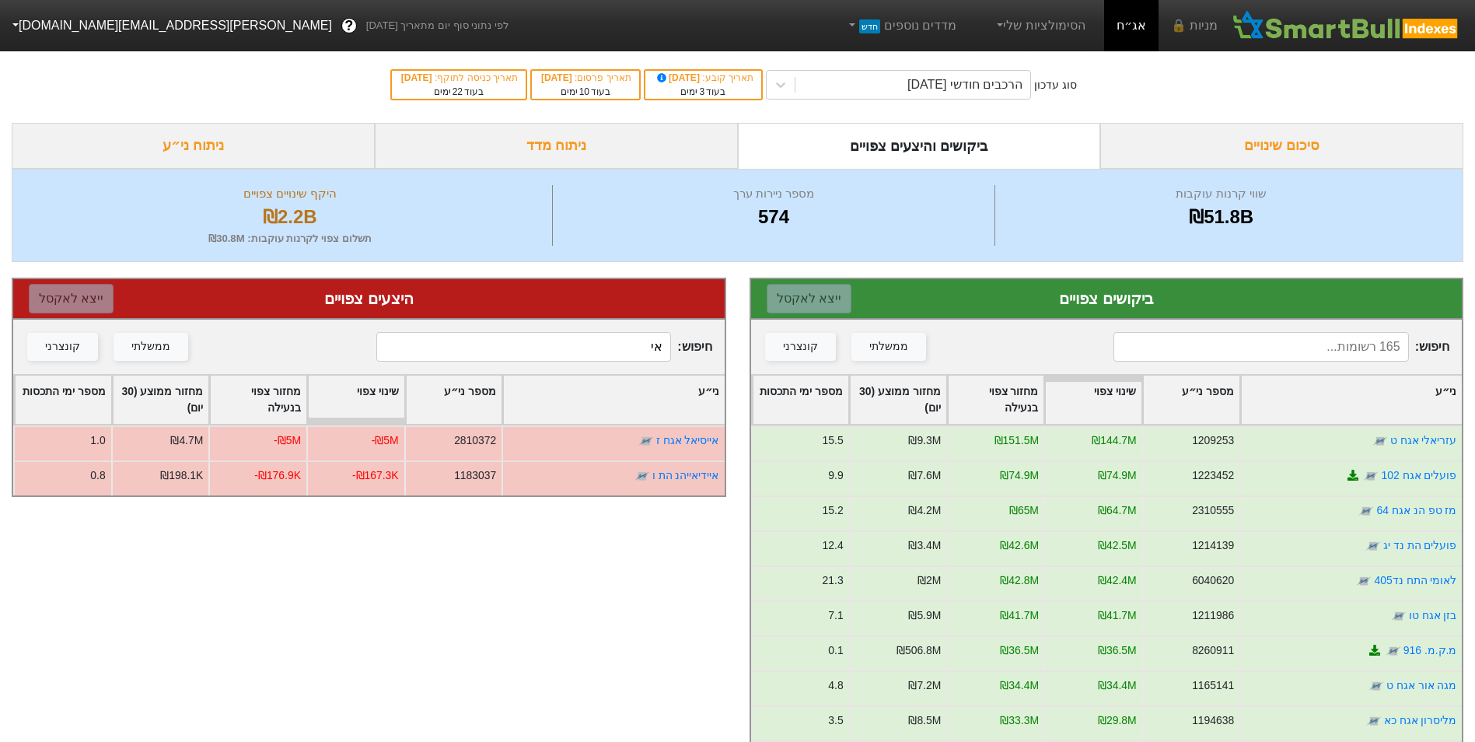
type input "א"
